Goal: Navigation & Orientation: Find specific page/section

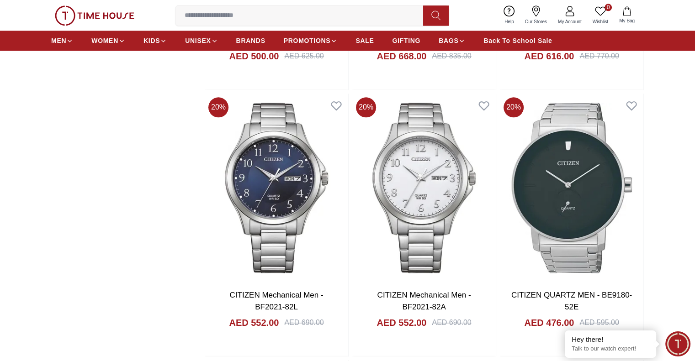
scroll to position [1325, 0]
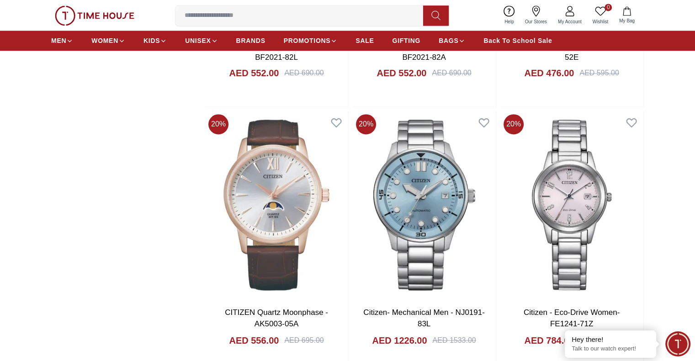
scroll to position [1457, 0]
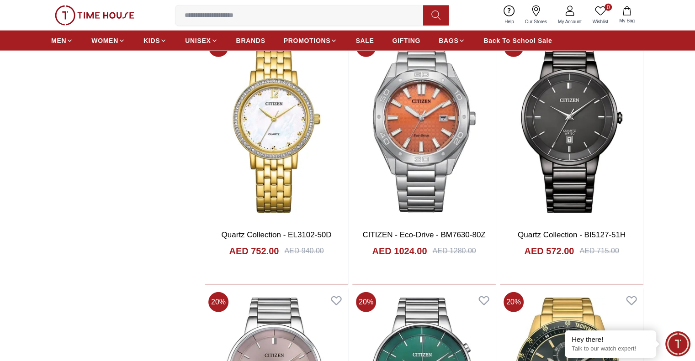
scroll to position [2279, 0]
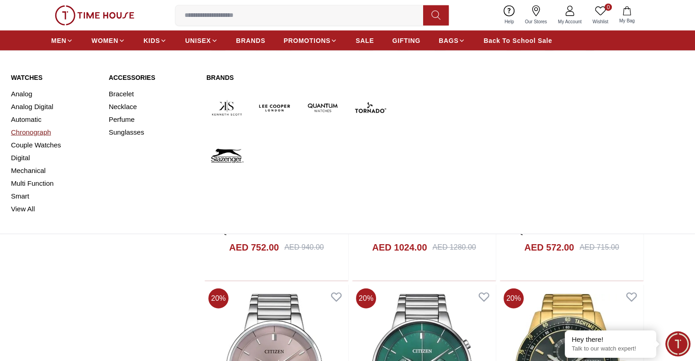
click at [27, 126] on link "Chronograph" at bounding box center [54, 132] width 87 height 13
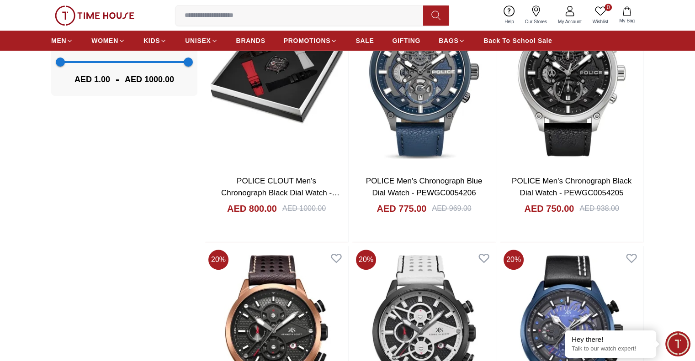
scroll to position [868, 0]
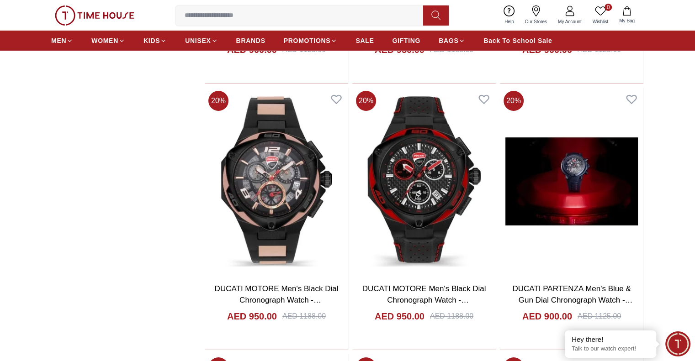
scroll to position [3257, 0]
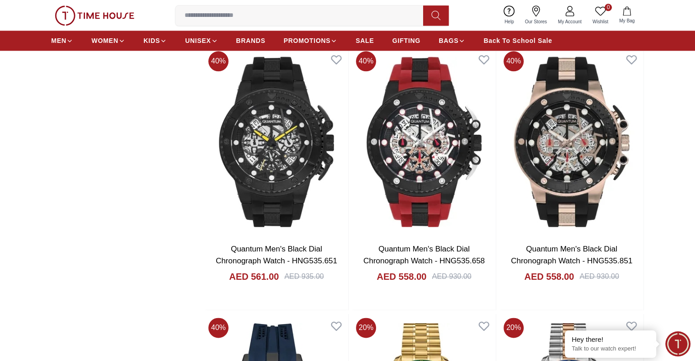
scroll to position [4494, 0]
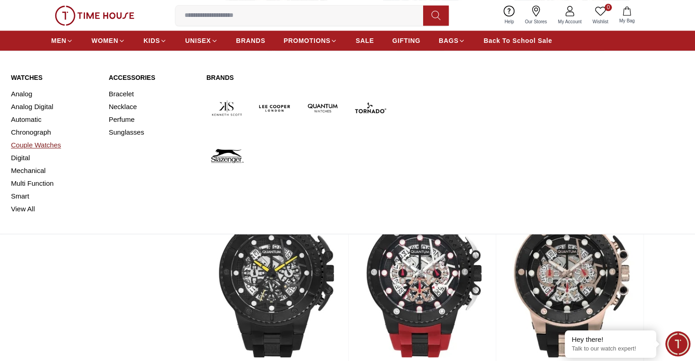
click at [31, 139] on link "Couple Watches" at bounding box center [54, 145] width 87 height 13
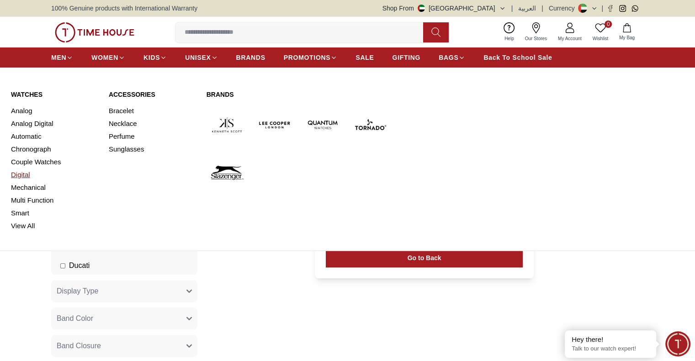
click at [32, 169] on link "Digital" at bounding box center [54, 175] width 87 height 13
